Goal: Communication & Community: Answer question/provide support

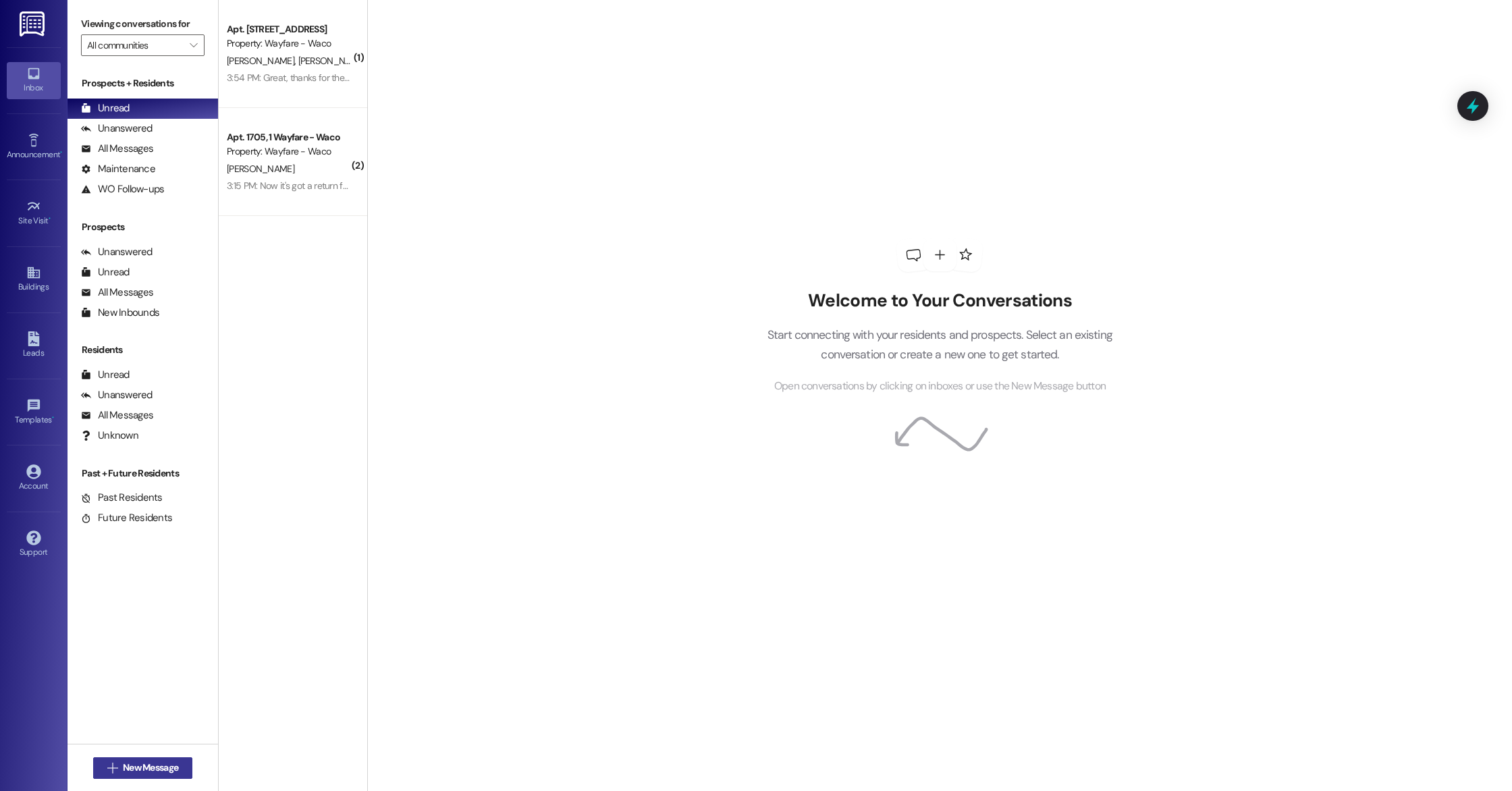
click at [162, 771] on span "New Message" at bounding box center [150, 767] width 55 height 14
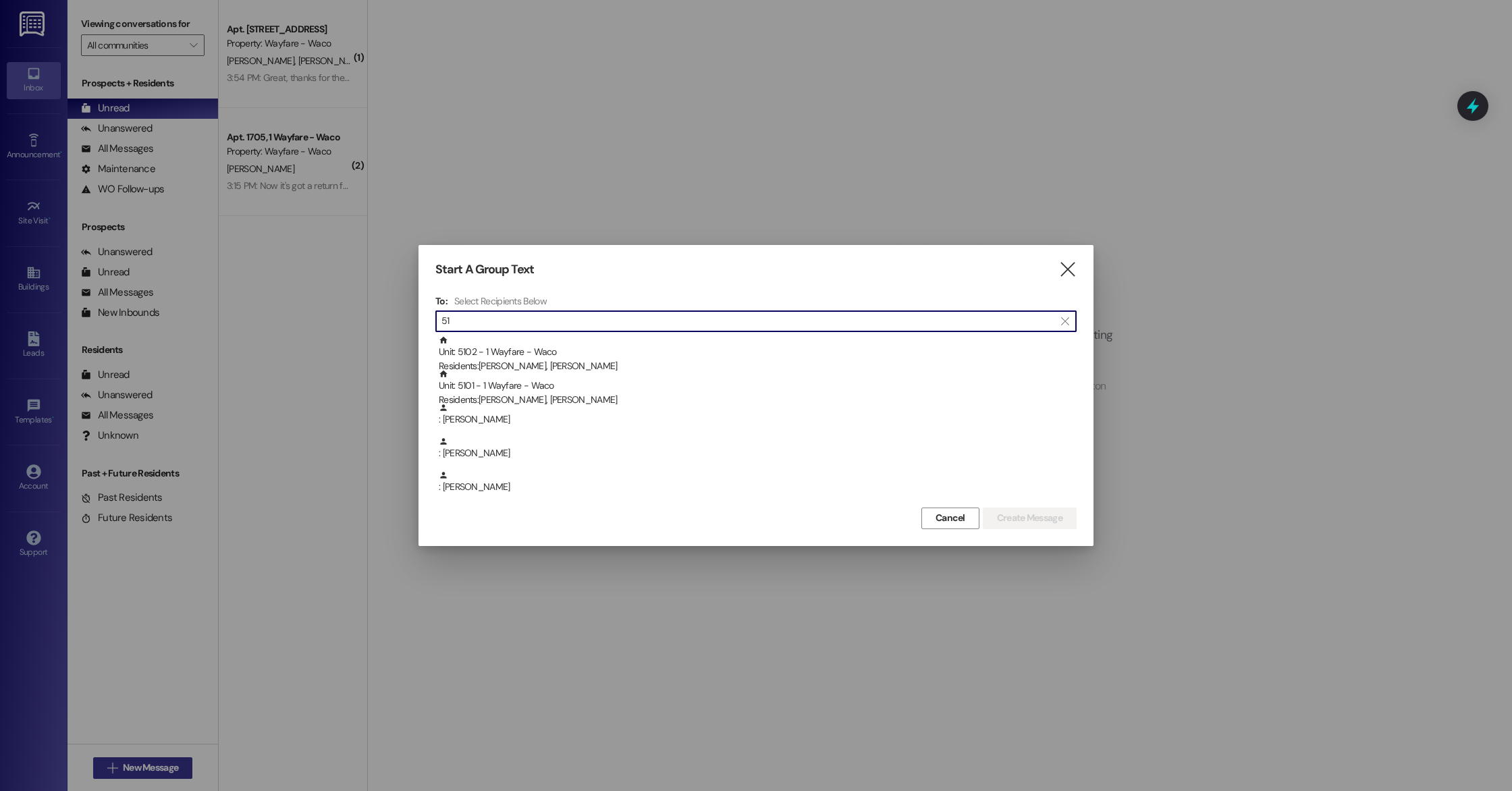
type input "5"
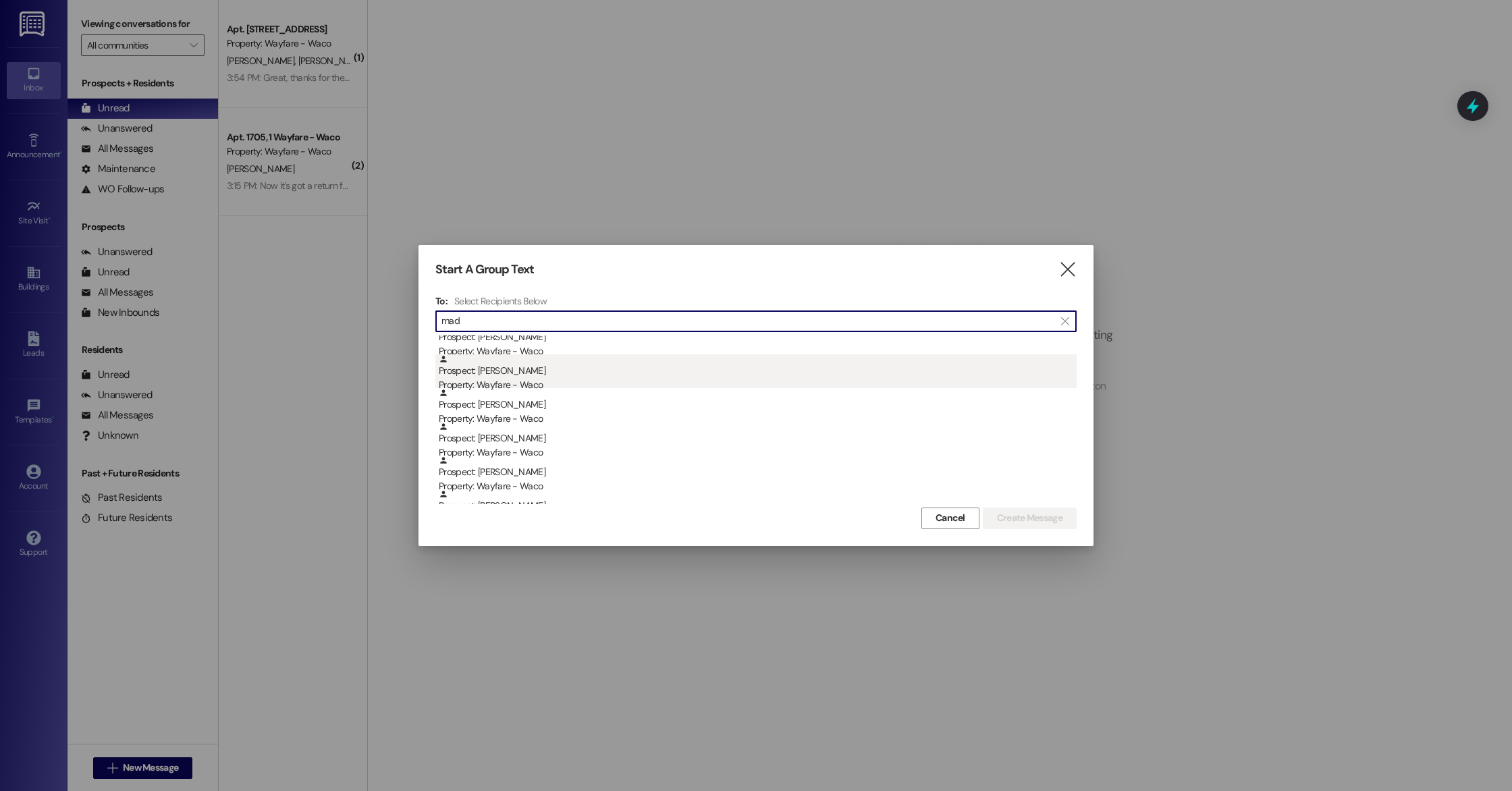
scroll to position [321, 0]
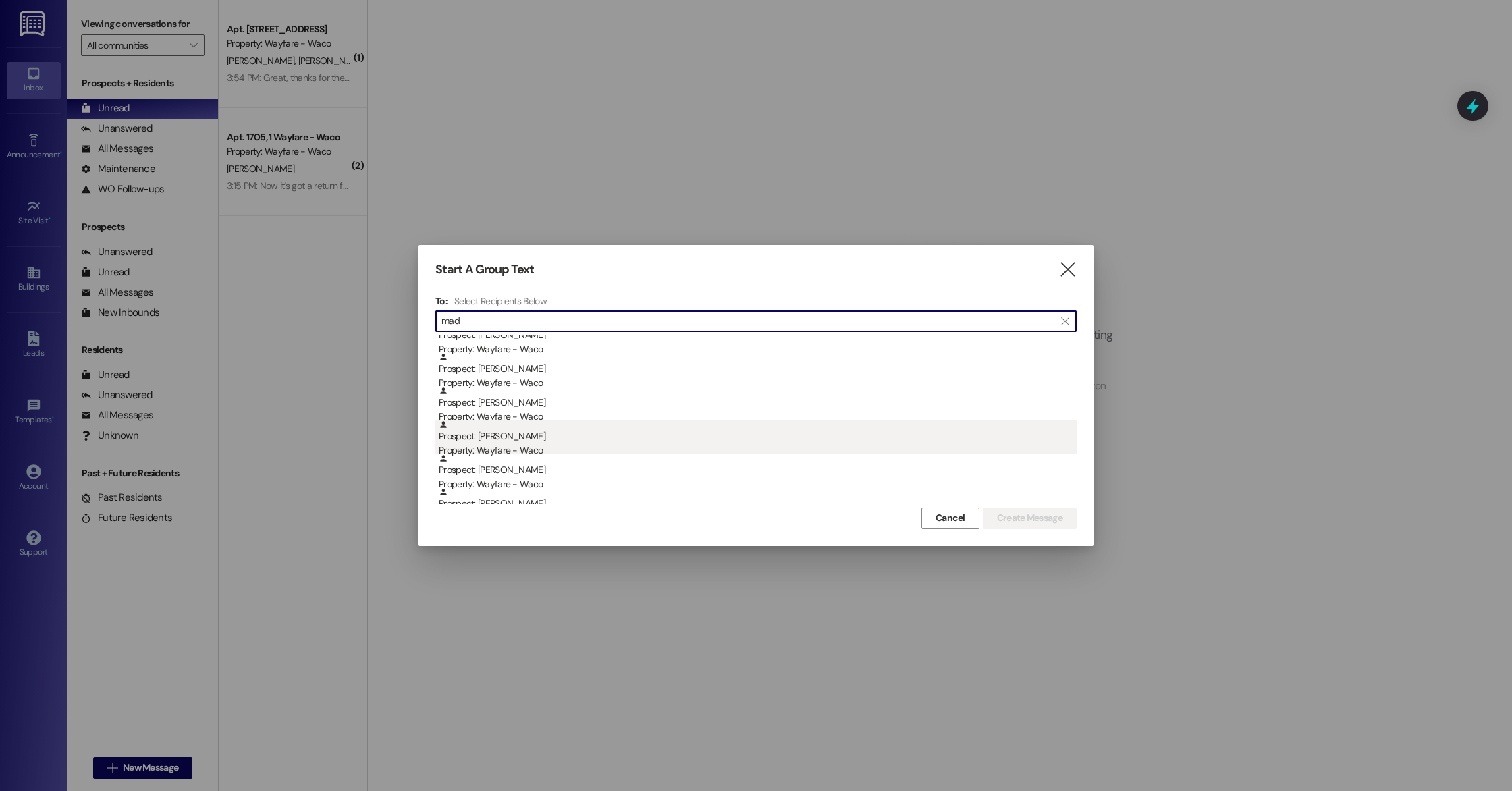
type input "mad"
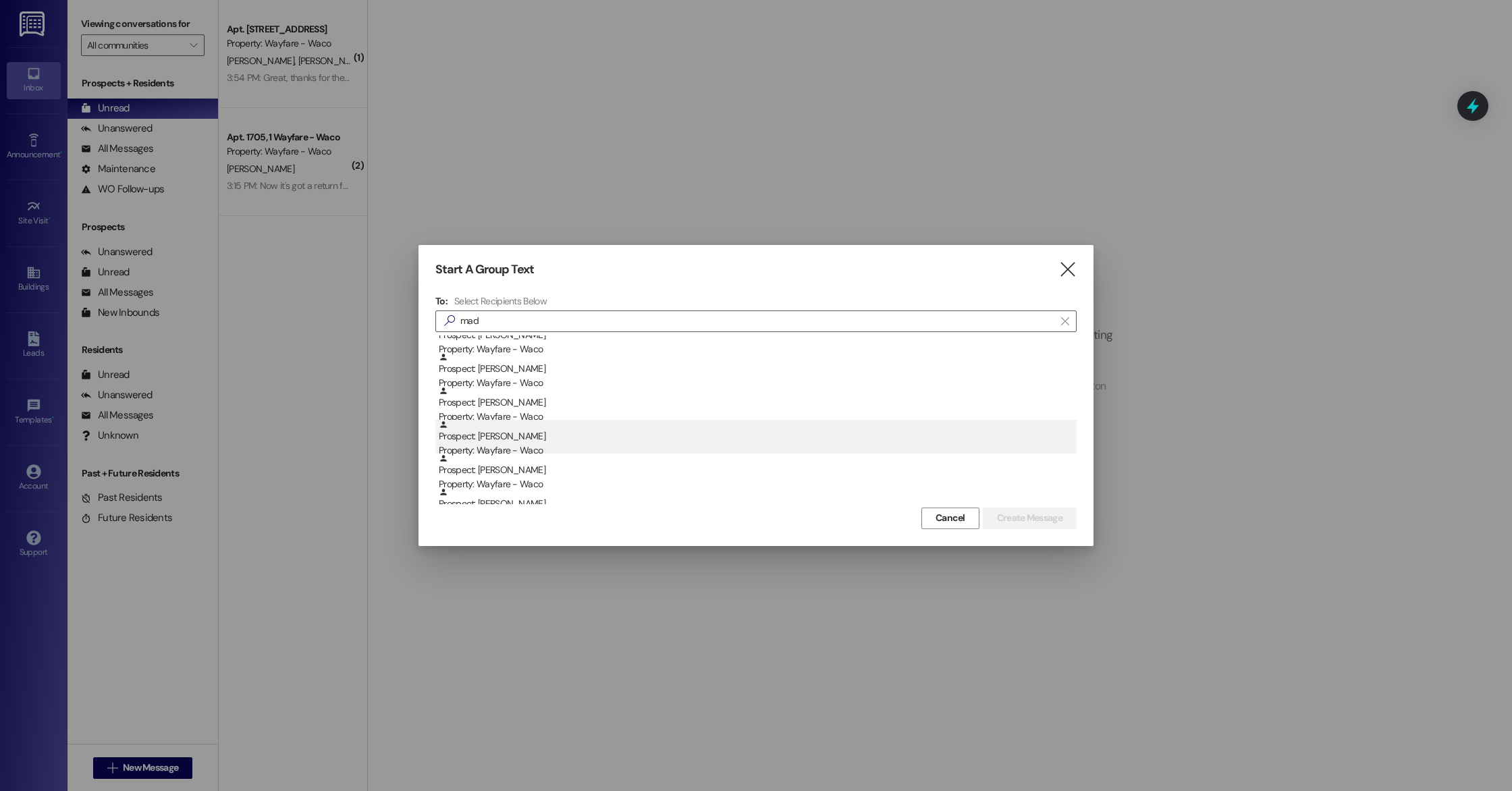
click at [553, 440] on div "Prospect: [PERSON_NAME] Property: Wayfare - [GEOGRAPHIC_DATA]" at bounding box center [757, 438] width 638 height 38
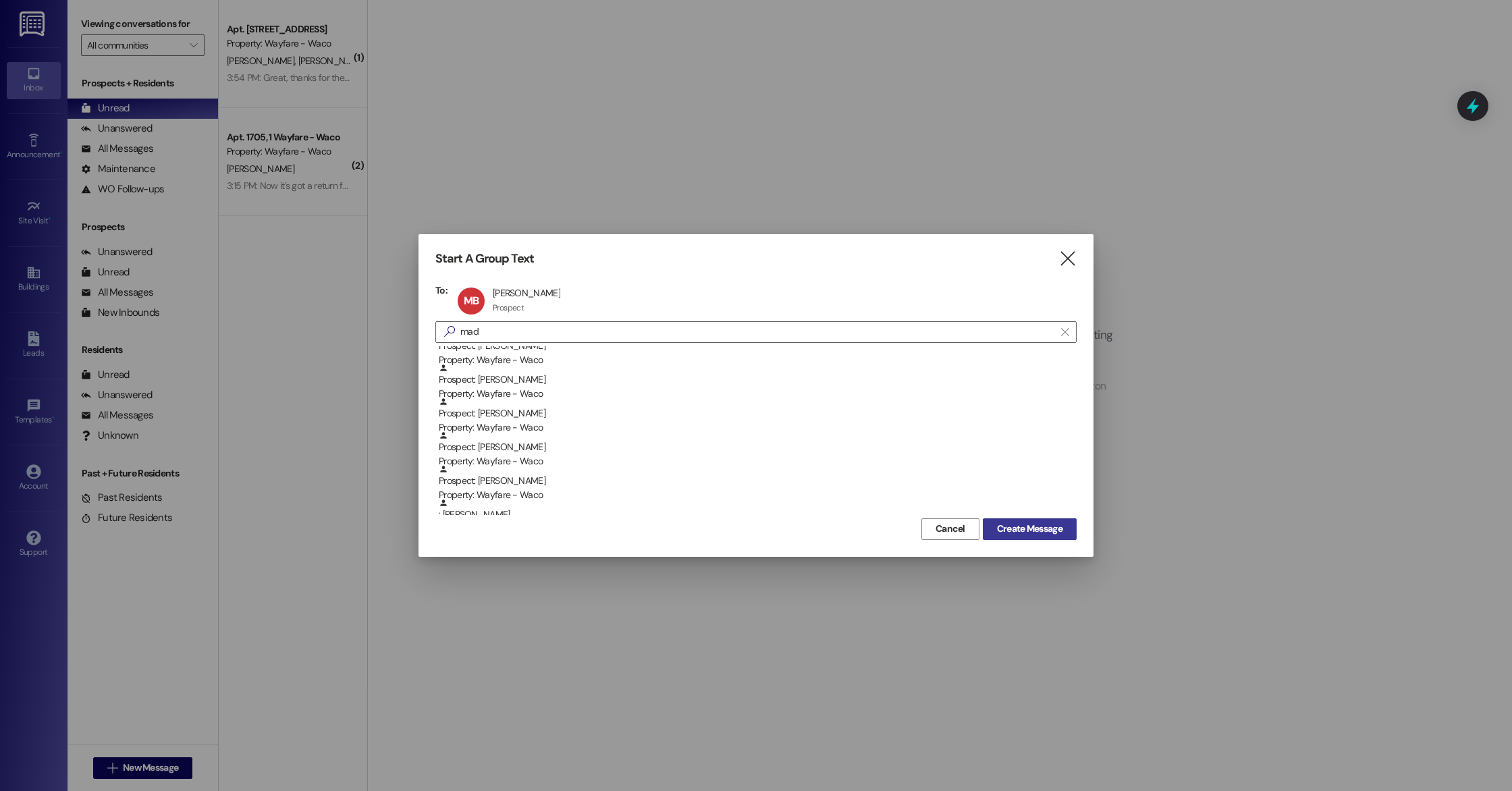
click at [1041, 535] on span "Create Message" at bounding box center [1030, 528] width 66 height 14
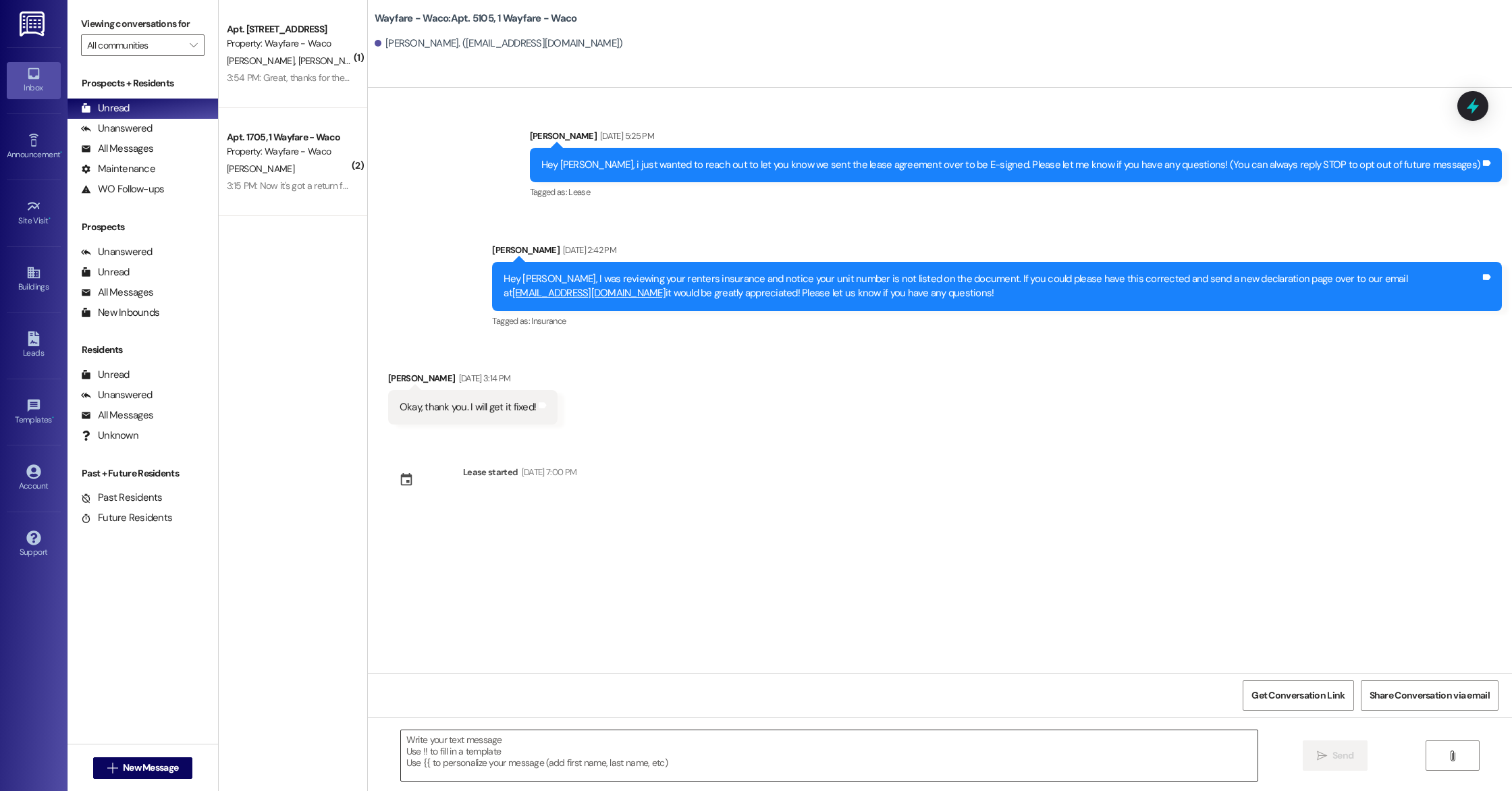
click at [609, 768] on textarea at bounding box center [829, 755] width 857 height 51
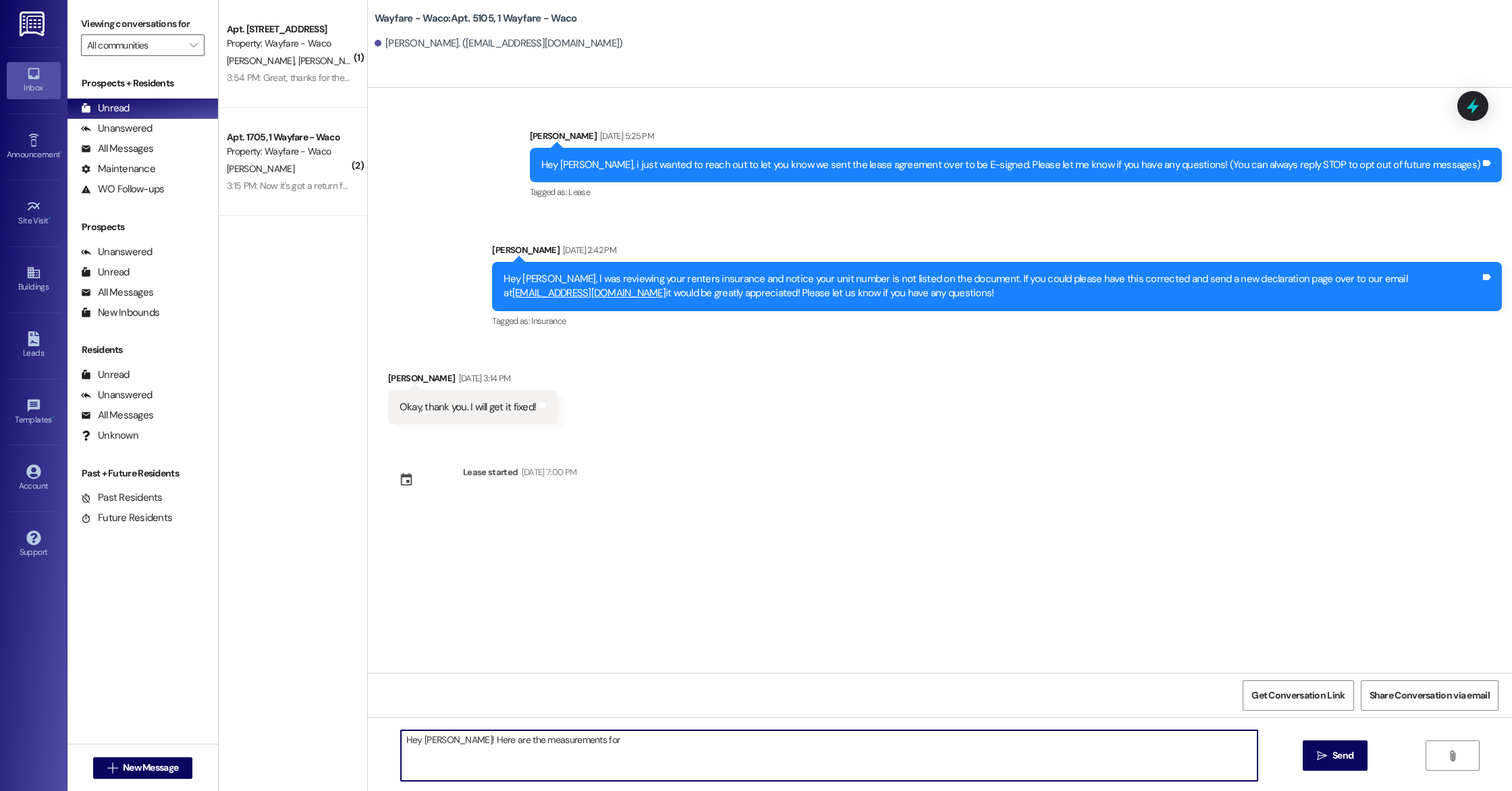
click at [652, 752] on textarea "Hey [PERSON_NAME]! Here are the measurements for" at bounding box center [829, 755] width 857 height 51
click at [719, 741] on textarea "Hey [PERSON_NAME]! Here are the measurements for the master bedroom walls: 12ft…" at bounding box center [829, 755] width 857 height 51
click at [841, 742] on textarea "Hey [PERSON_NAME]! Here are the measurements for the master bedroom walls: 12ft…" at bounding box center [829, 755] width 857 height 51
click at [775, 740] on textarea "Hey [PERSON_NAME]! Here are the measurements for the master bedroom walls: 12ft…" at bounding box center [829, 755] width 857 height 51
click at [833, 744] on textarea "Hey [PERSON_NAME]! Here are the measurements for the master bedroom walls: 12ft…" at bounding box center [829, 755] width 857 height 51
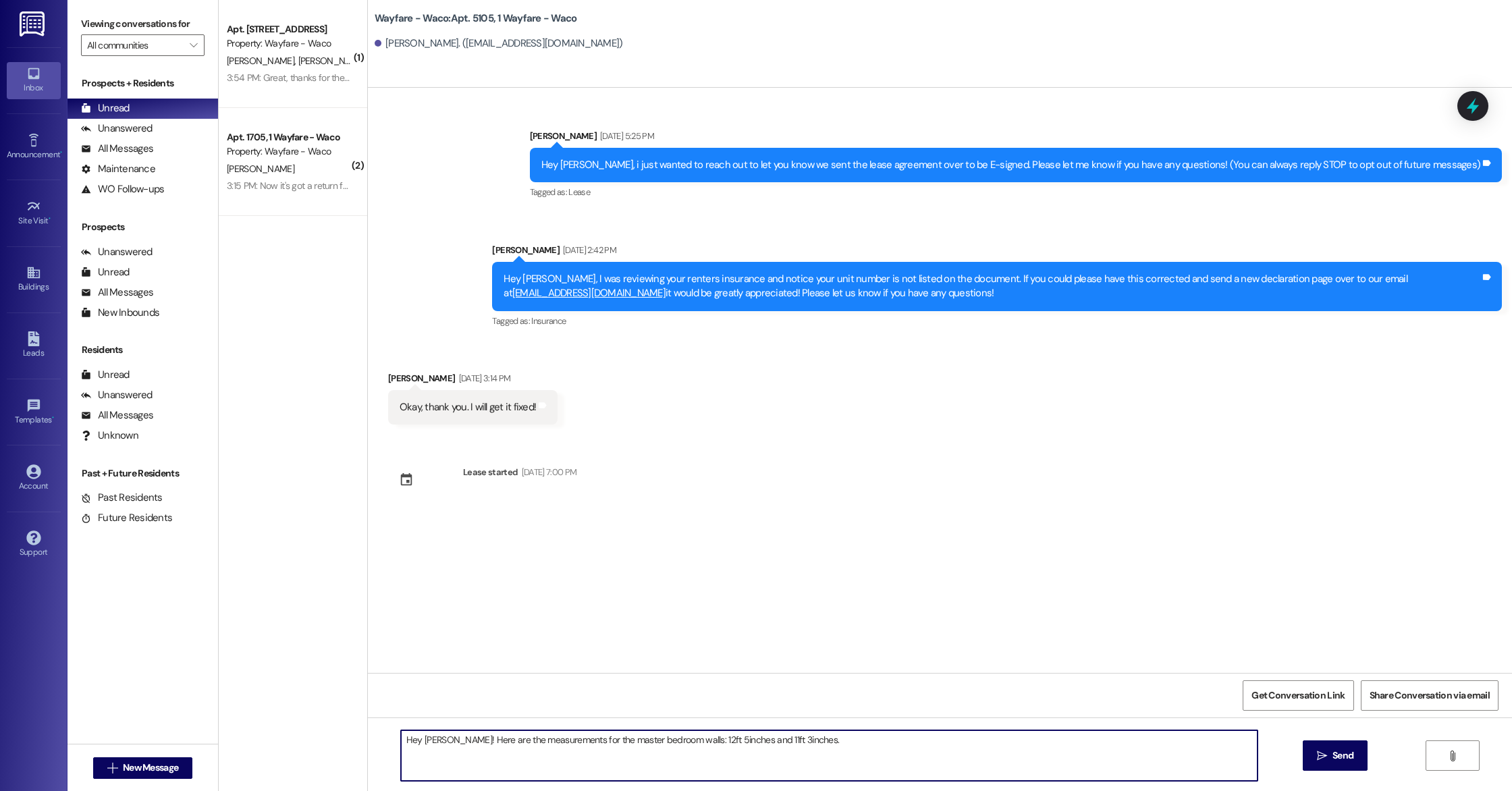
click at [402, 753] on textarea "Hey [PERSON_NAME]! Here are the measurements for the master bedroom walls: 12ft…" at bounding box center [829, 755] width 857 height 51
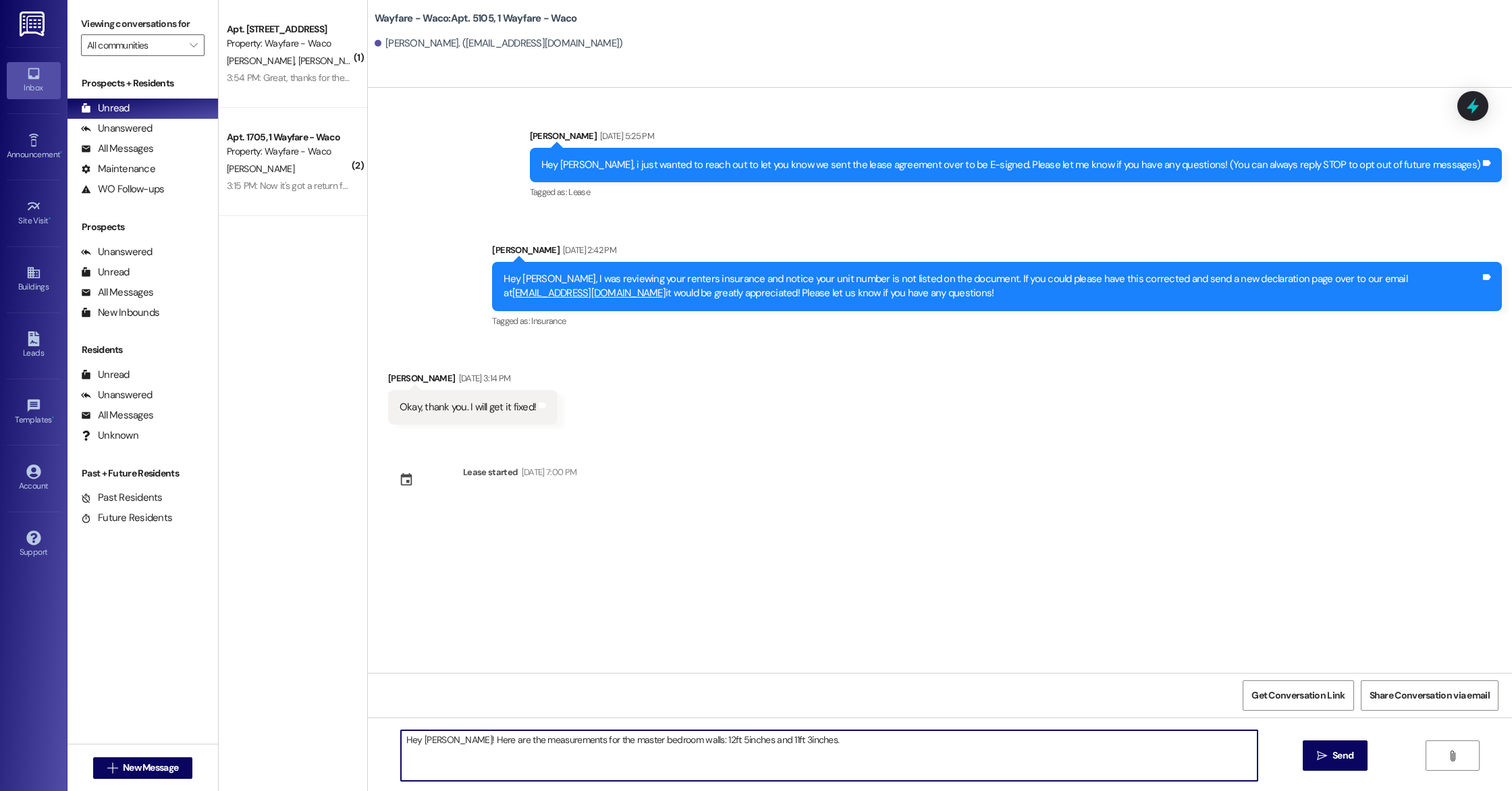
click at [402, 753] on textarea "Hey [PERSON_NAME]! Here are the measurements for the master bedroom walls: 12ft…" at bounding box center [829, 755] width 857 height 51
click at [827, 749] on textarea "Hey [PERSON_NAME]! Here are the measurements for the master bedroom walls: 12ft…" at bounding box center [829, 755] width 857 height 51
click at [1019, 739] on textarea "Hey [PERSON_NAME]! Here are the measurements for the master bedroom walls: 12ft…" at bounding box center [829, 755] width 857 height 51
click at [979, 744] on textarea "Hey [PERSON_NAME]! Here are the measurements for the master bedroom walls: 12ft…" at bounding box center [829, 755] width 857 height 51
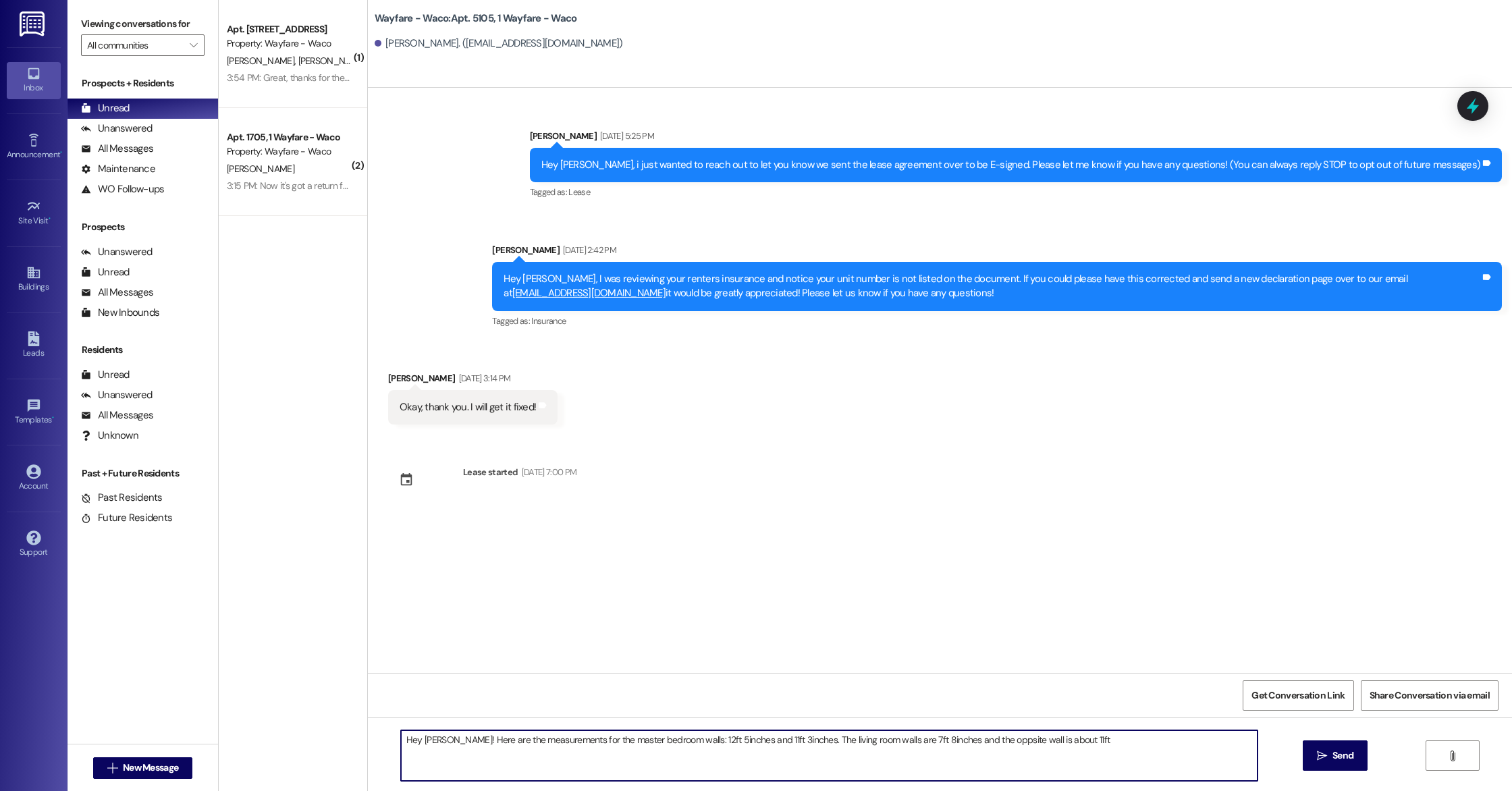
click at [1069, 744] on textarea "Hey [PERSON_NAME]! Here are the measurements for the master bedroom walls: 12ft…" at bounding box center [829, 755] width 857 height 51
click at [987, 744] on textarea "Hey [PERSON_NAME]! Here are the measurements for the master bedroom walls: 12ft…" at bounding box center [829, 755] width 857 height 51
click at [1114, 745] on textarea "Hey [PERSON_NAME]! Here are the measurements for the master bedroom walls: 12ft…" at bounding box center [829, 755] width 857 height 51
click at [576, 741] on textarea "Hey [PERSON_NAME]! Here are the measurements for the master bedroom walls: 12ft…" at bounding box center [829, 755] width 857 height 51
click at [617, 739] on textarea "Hey [PERSON_NAME]! Here are the measurements for your unit! the master bedroom …" at bounding box center [829, 755] width 857 height 51
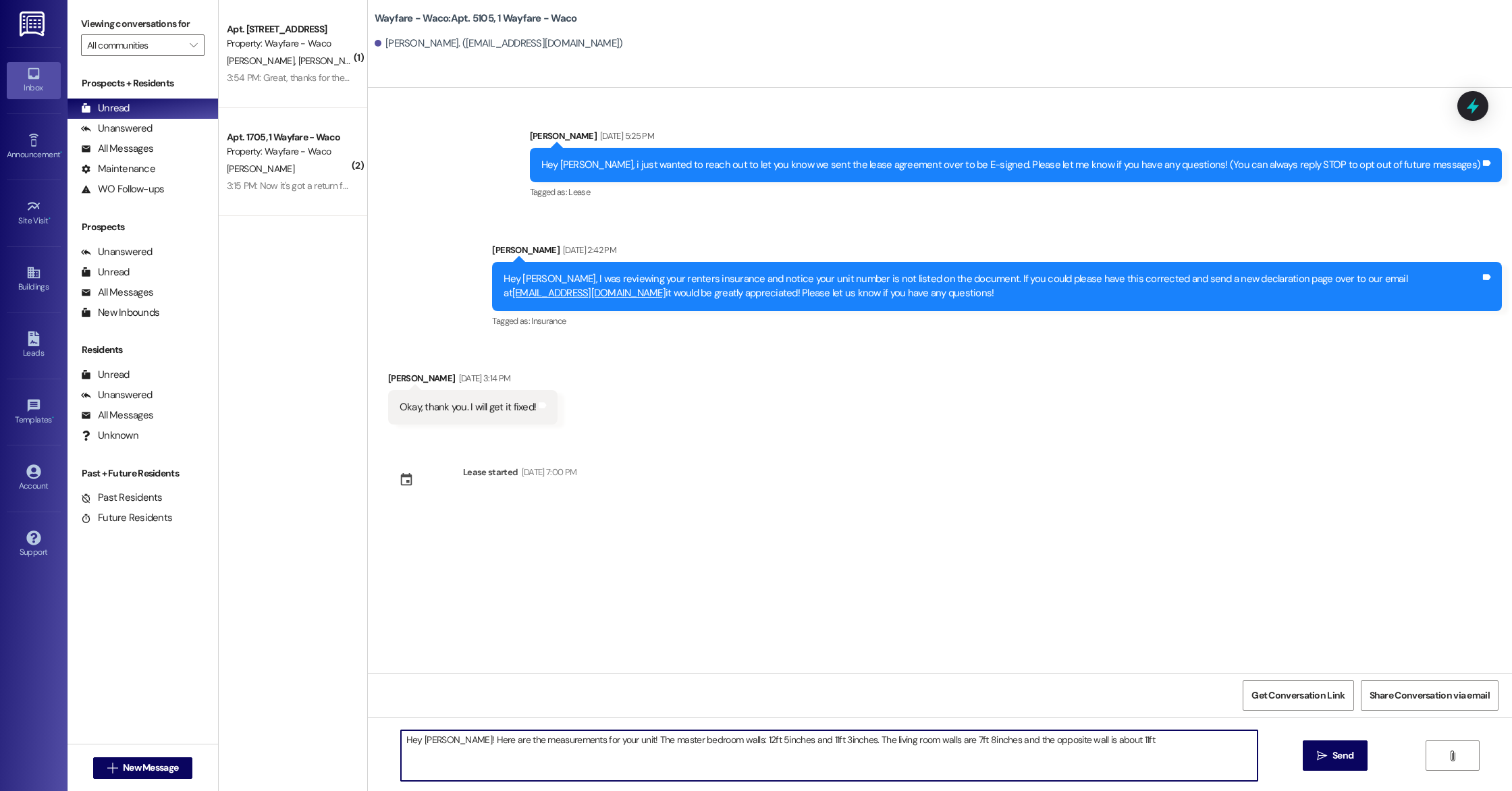
click at [715, 759] on textarea "Hey [PERSON_NAME]! Here are the measurements for your unit! The master bedroom …" at bounding box center [829, 755] width 857 height 51
click at [931, 741] on textarea "Hey [PERSON_NAME]! Here are the measurements for your unit! The master bedroom …" at bounding box center [829, 755] width 857 height 51
click at [786, 745] on textarea "Hey [PERSON_NAME]! Here are the measurements for your unit! The master bedroom …" at bounding box center [829, 755] width 857 height 51
click at [1205, 751] on textarea "Hey [PERSON_NAME]! Here are the measurements for your unit! The master bedroom …" at bounding box center [829, 755] width 857 height 51
click at [1040, 742] on textarea "Hey [PERSON_NAME]! Here are the measurements for your unit! The master bedroom …" at bounding box center [829, 755] width 857 height 51
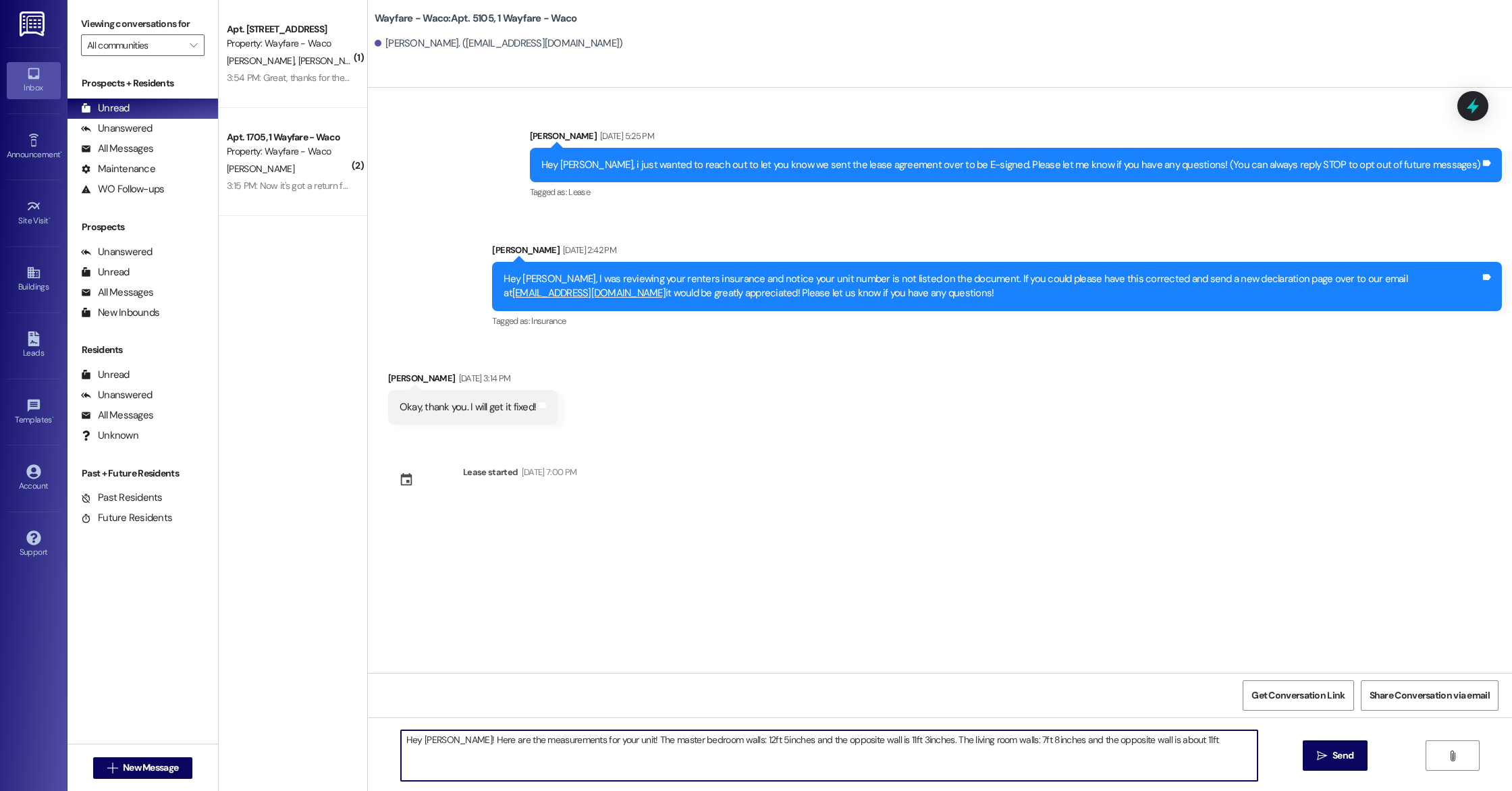
click at [856, 762] on textarea "Hey [PERSON_NAME]! Here are the measurements for your unit! The master bedroom …" at bounding box center [829, 755] width 857 height 51
type textarea "Hey [PERSON_NAME]! Here are the measurements for your unit! The master bedroom …"
click at [1317, 753] on icon "" at bounding box center [1322, 755] width 10 height 10
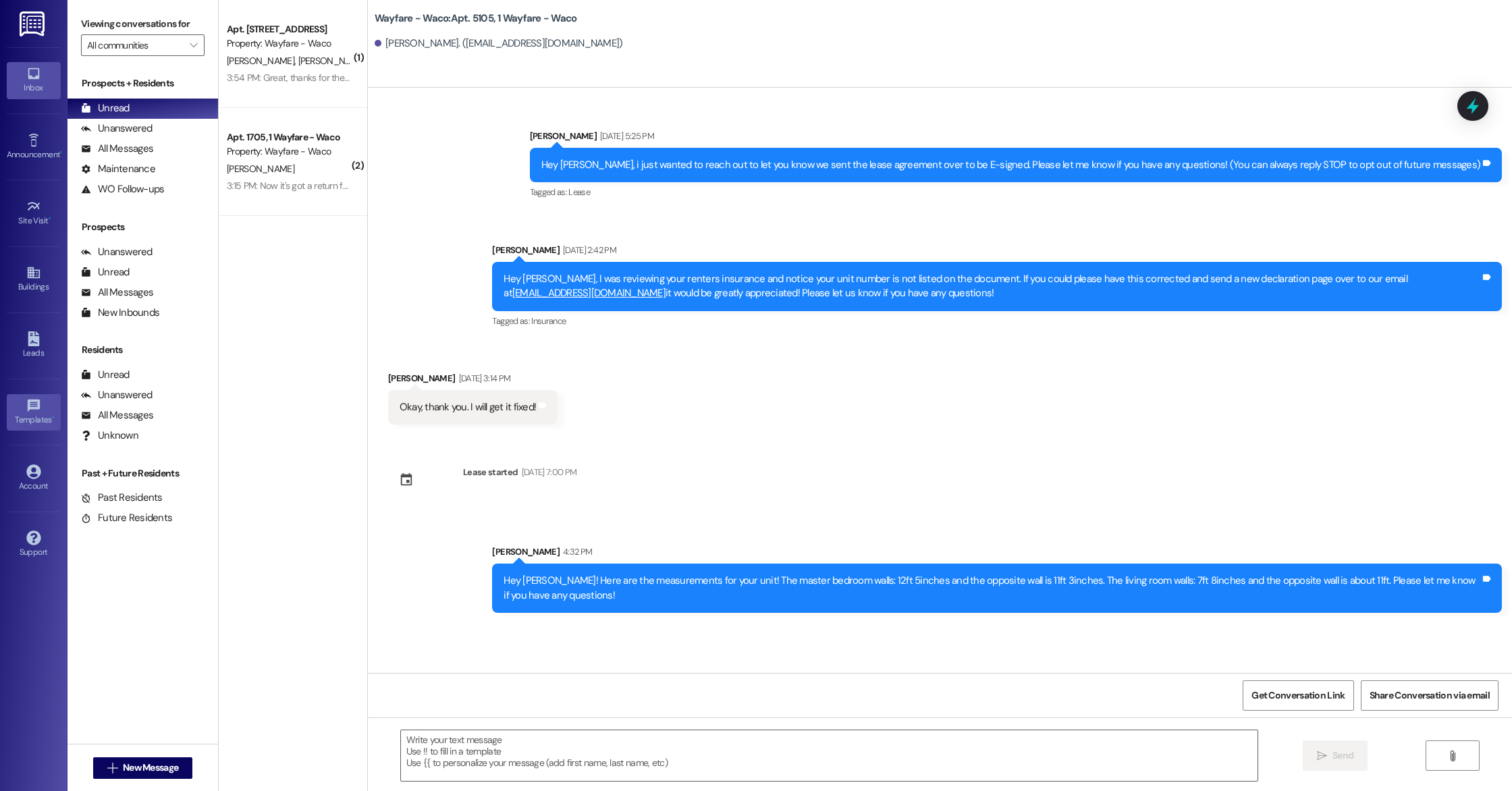
click at [38, 414] on div "Templates •" at bounding box center [33, 420] width 68 height 13
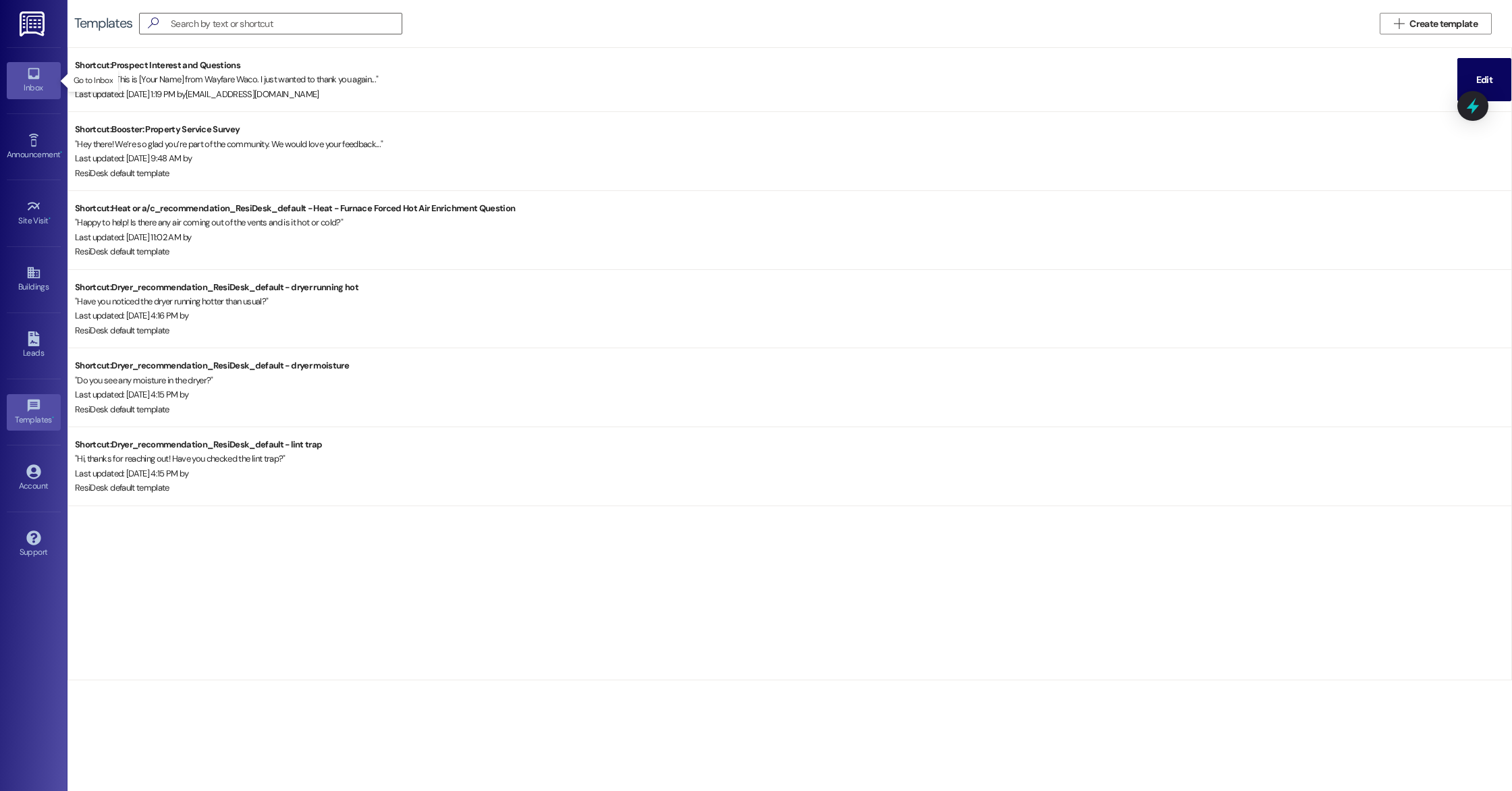
click at [29, 82] on div "Inbox" at bounding box center [33, 87] width 68 height 13
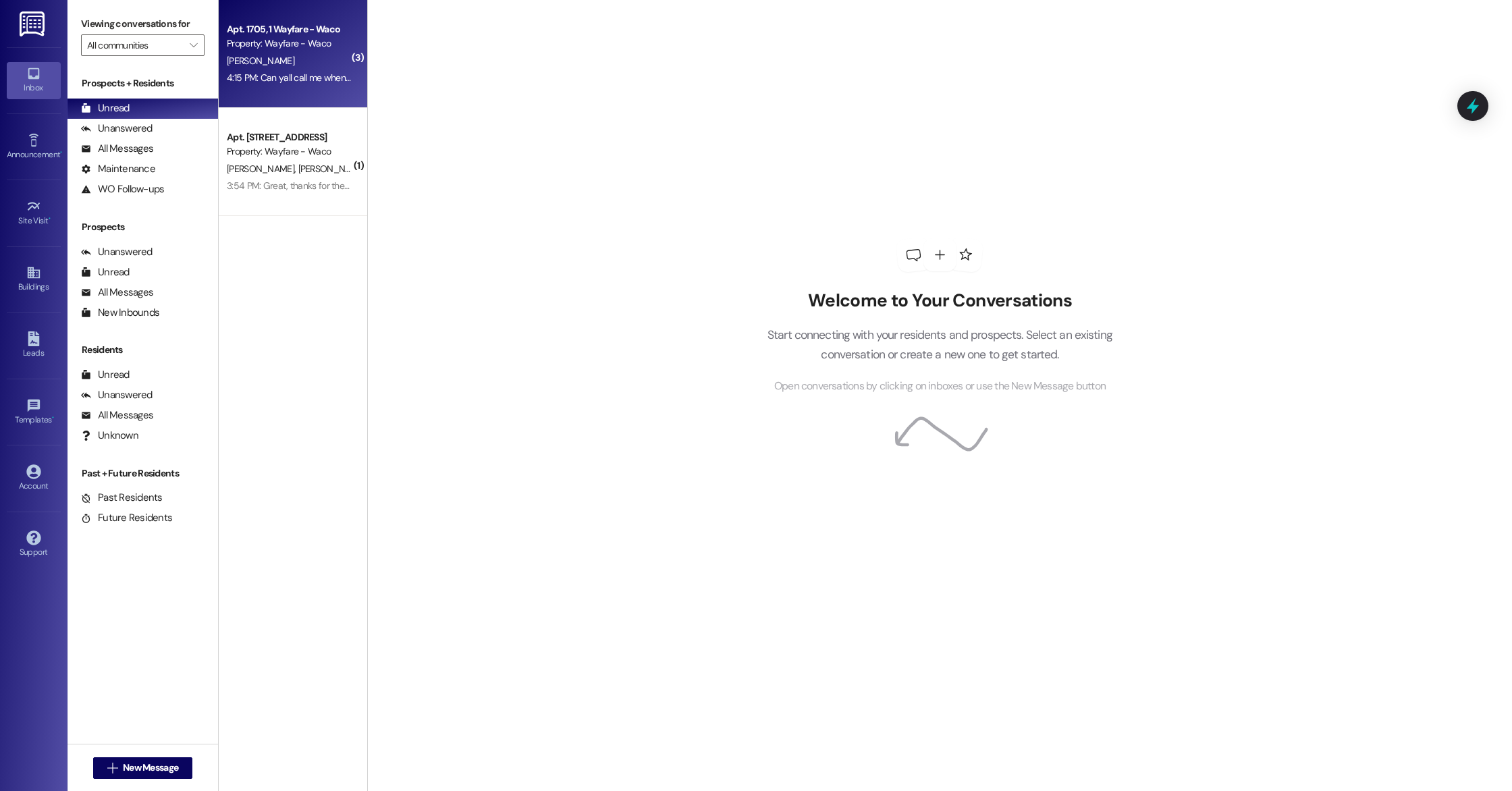
click at [267, 63] on div "[PERSON_NAME]" at bounding box center [289, 61] width 128 height 17
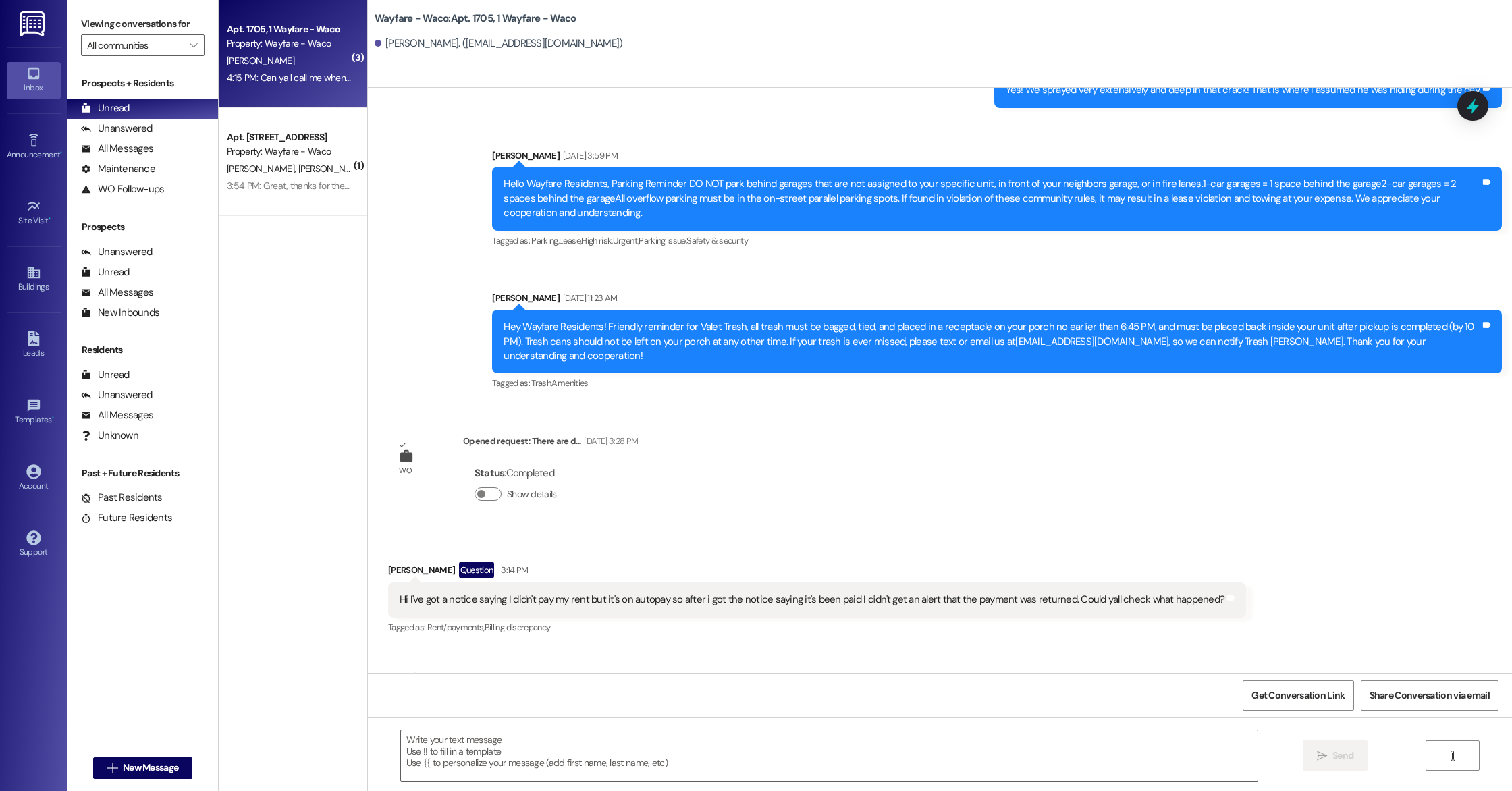
scroll to position [18200, 0]
